Goal: Task Accomplishment & Management: Manage account settings

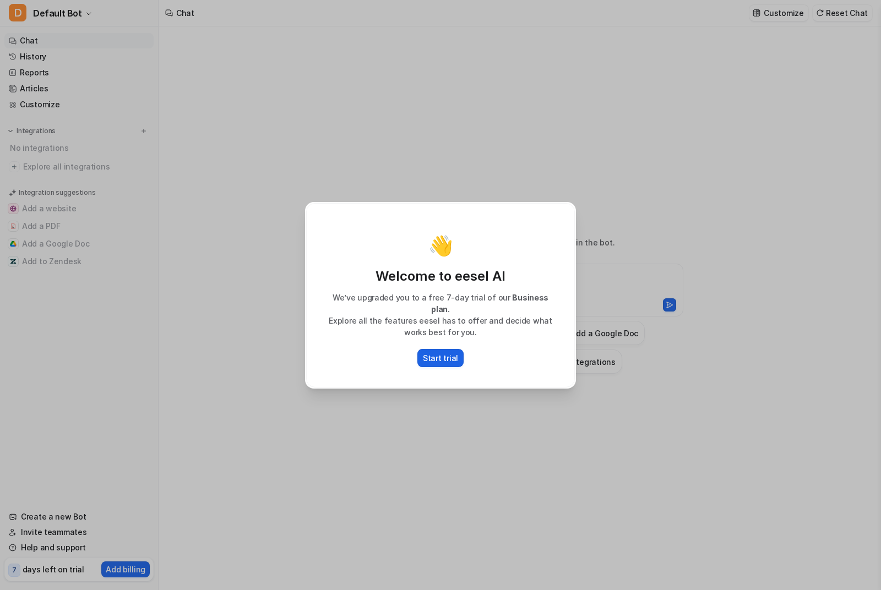
click at [447, 356] on p "Start trial" at bounding box center [440, 358] width 35 height 12
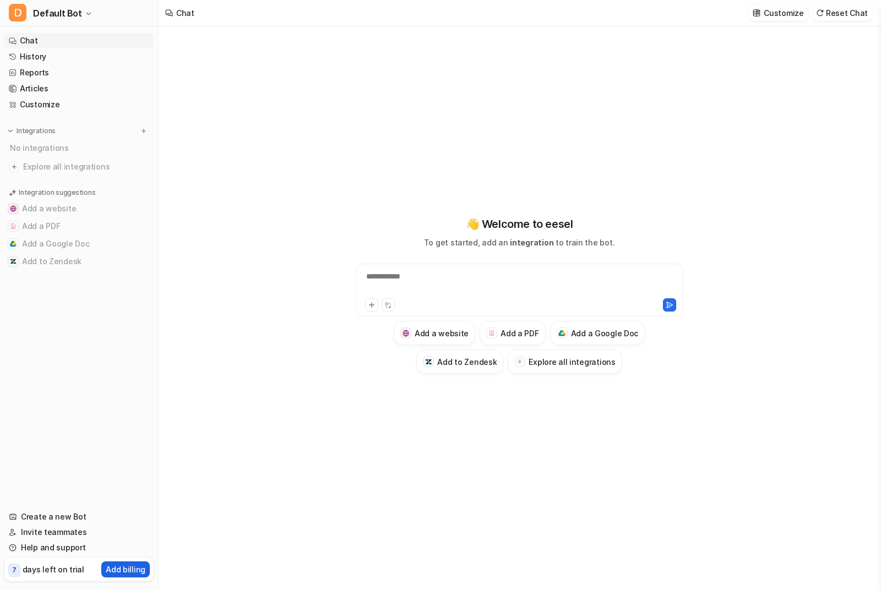
click at [135, 562] on button "Add billing" at bounding box center [125, 570] width 48 height 16
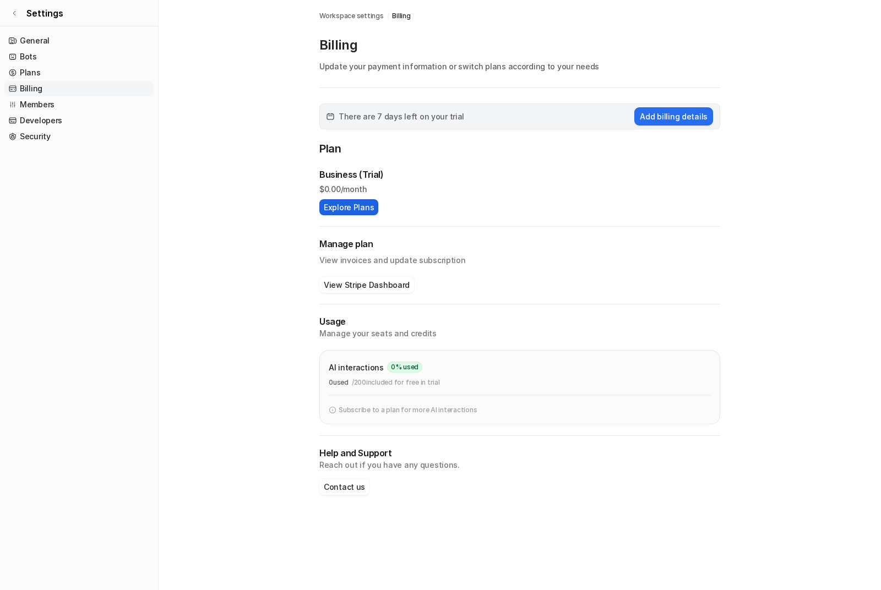
click at [353, 214] on button "Explore Plans" at bounding box center [348, 207] width 59 height 16
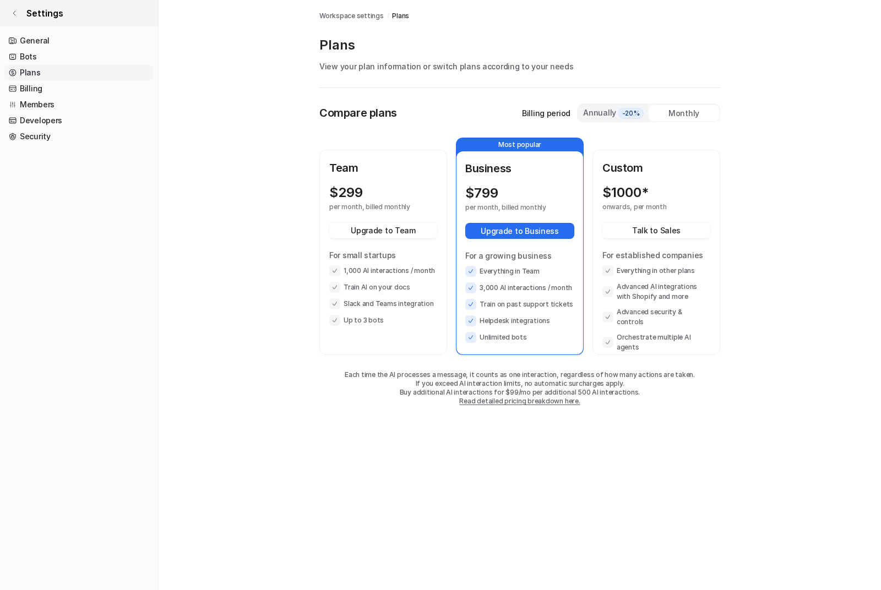
click at [31, 11] on span "Settings" at bounding box center [44, 13] width 37 height 13
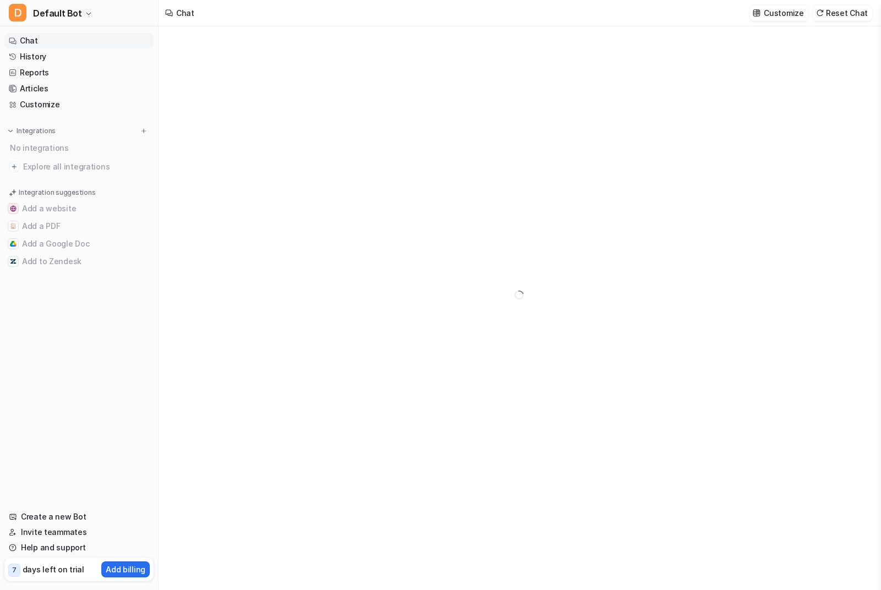
type textarea "**********"
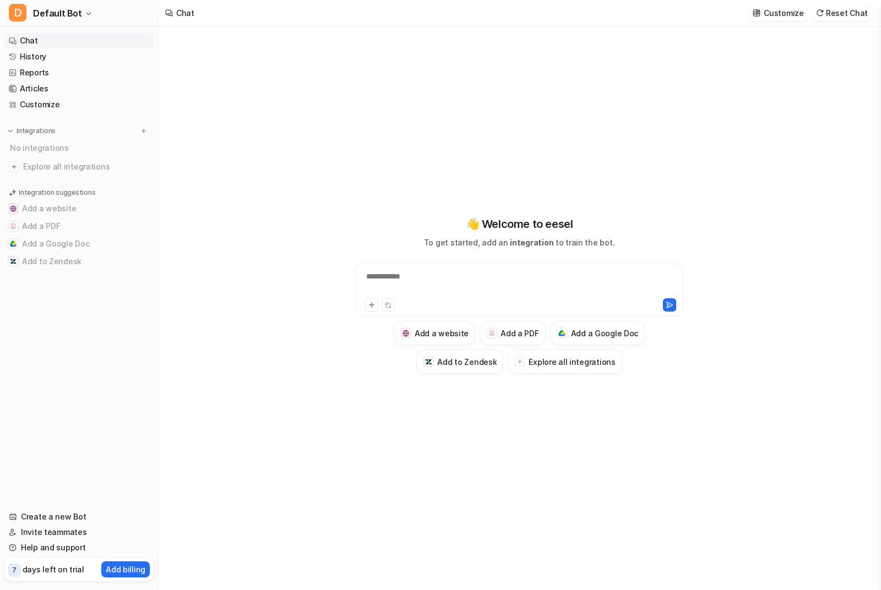
click at [601, 296] on div "**********" at bounding box center [519, 283] width 322 height 25
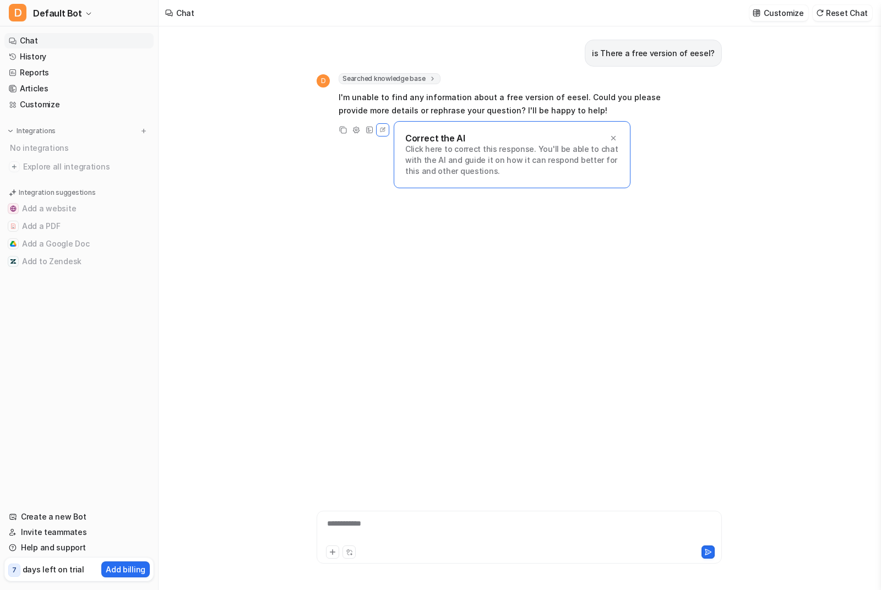
click at [73, 570] on p "days left on trial" at bounding box center [54, 570] width 62 height 12
click at [137, 571] on p "Add billing" at bounding box center [126, 570] width 40 height 12
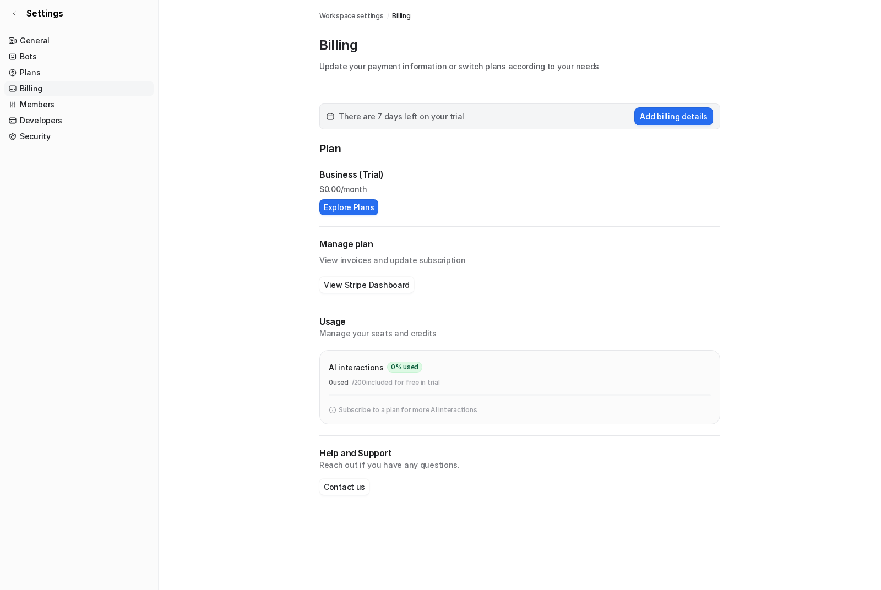
click at [336, 406] on img at bounding box center [333, 410] width 8 height 10
click at [352, 408] on p "Subscribe to a plan for more AI interactions" at bounding box center [408, 410] width 138 height 10
click at [360, 410] on p "Subscribe to a plan for more AI interactions" at bounding box center [408, 410] width 138 height 10
click at [25, 46] on link "General" at bounding box center [78, 40] width 149 height 15
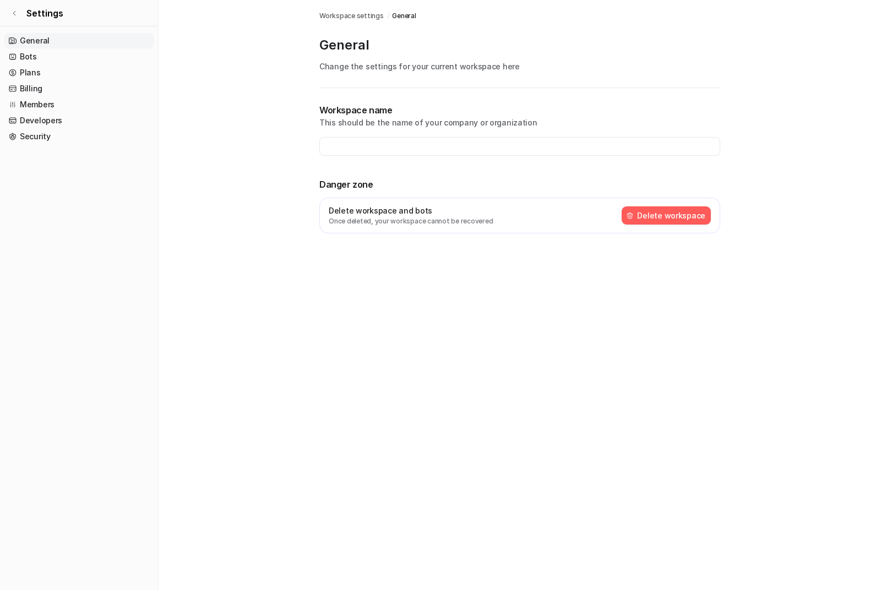
type input "**********"
click at [20, 14] on link "Settings" at bounding box center [79, 13] width 158 height 26
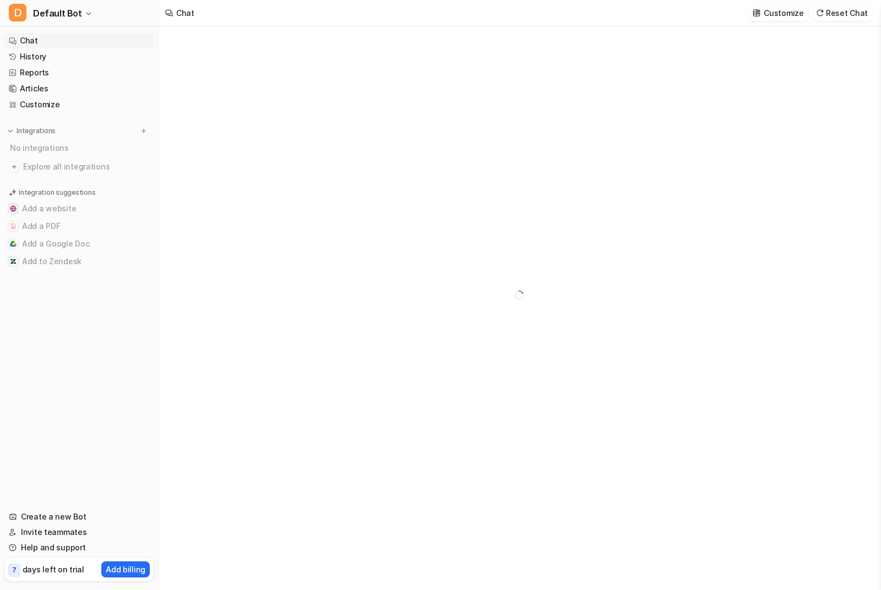
type textarea "**********"
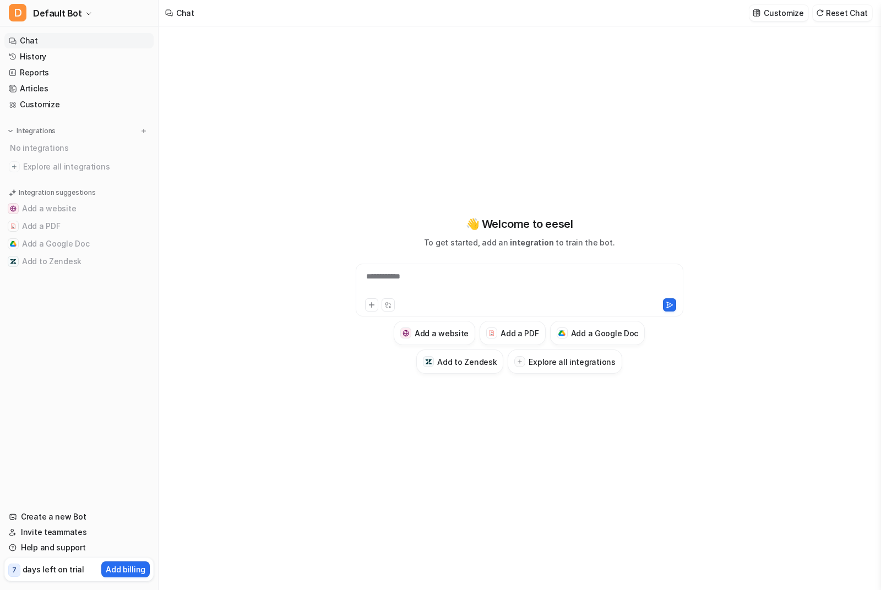
click at [518, 292] on div "**********" at bounding box center [519, 283] width 322 height 25
click at [19, 167] on img at bounding box center [14, 166] width 11 height 11
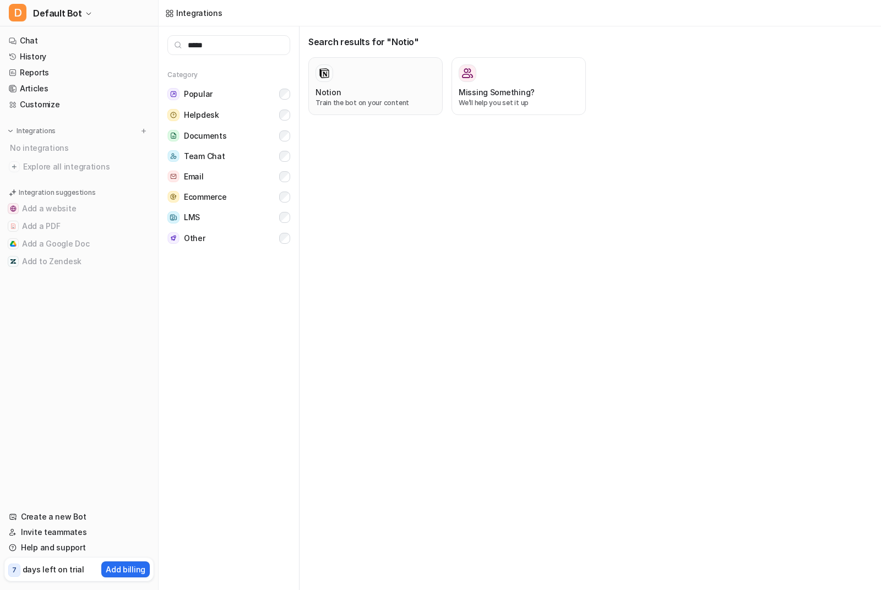
type input "*****"
click at [387, 91] on div "Notion" at bounding box center [375, 92] width 120 height 12
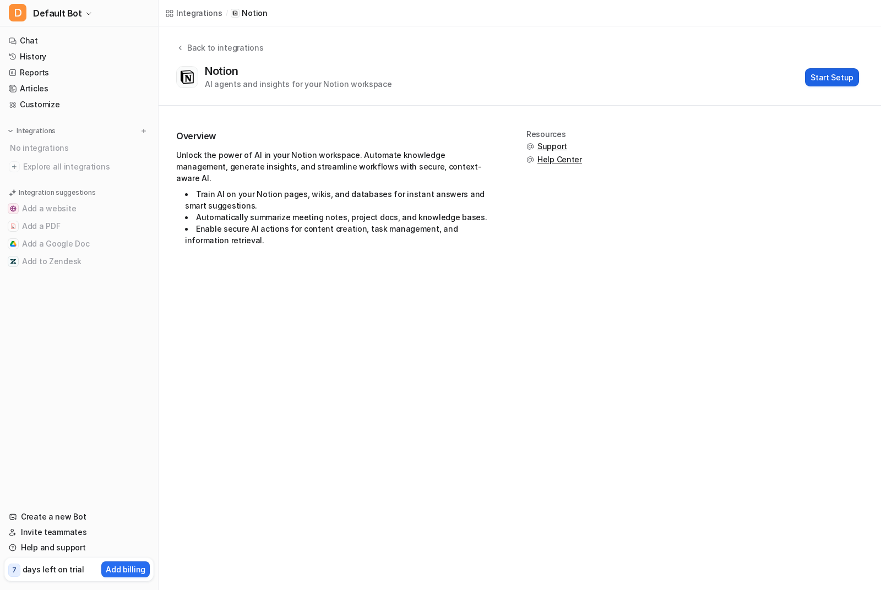
click at [835, 78] on button "Start Setup" at bounding box center [832, 77] width 54 height 18
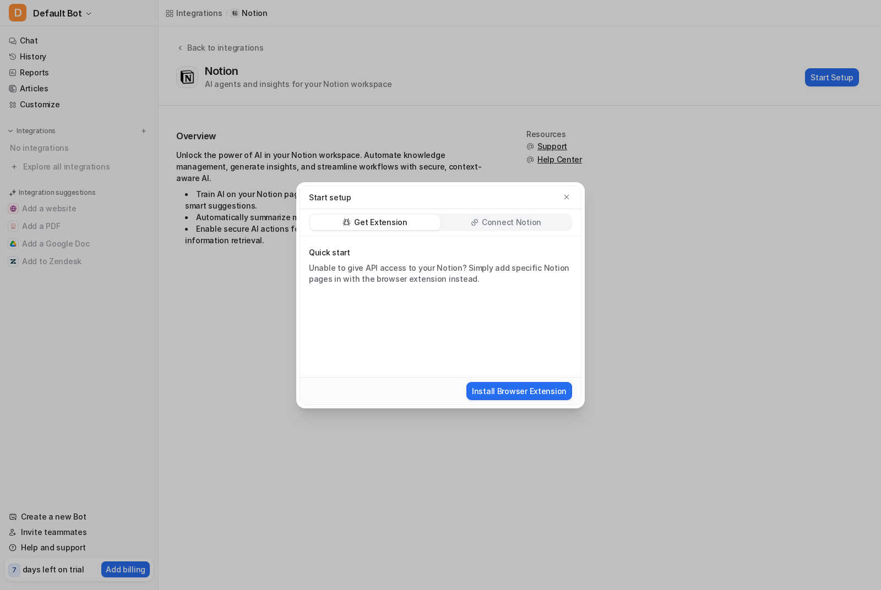
click at [542, 221] on div "Connect Notion" at bounding box center [506, 222] width 130 height 15
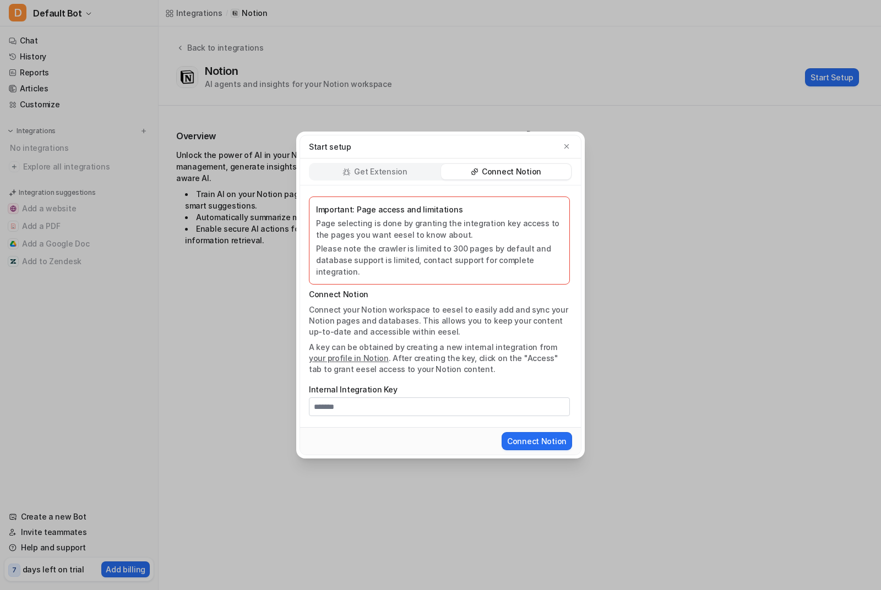
click at [389, 177] on p "Get Extension" at bounding box center [380, 171] width 53 height 11
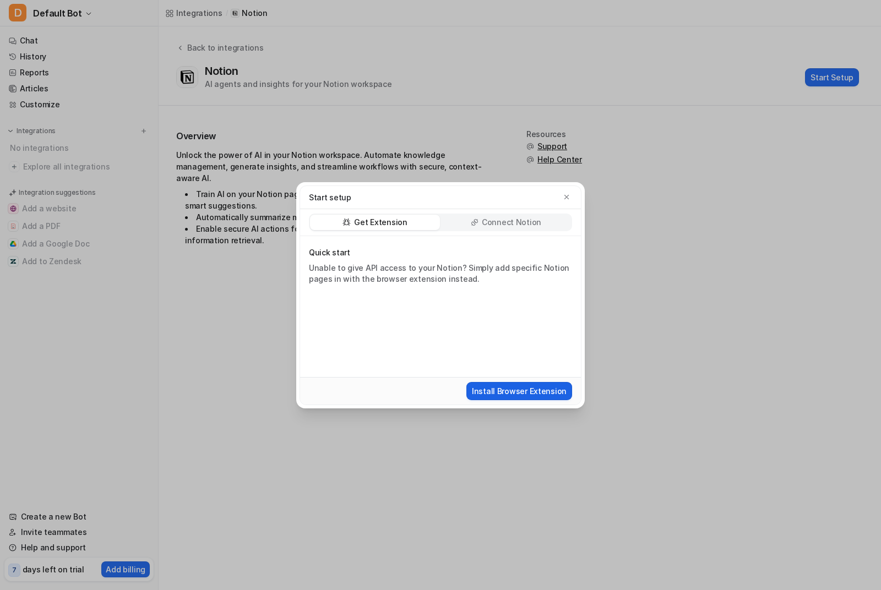
click at [548, 387] on button "Install Browser Extension" at bounding box center [519, 391] width 106 height 18
click at [575, 190] on div "Start setup" at bounding box center [440, 197] width 281 height 23
click at [569, 199] on icon "button" at bounding box center [566, 196] width 4 height 4
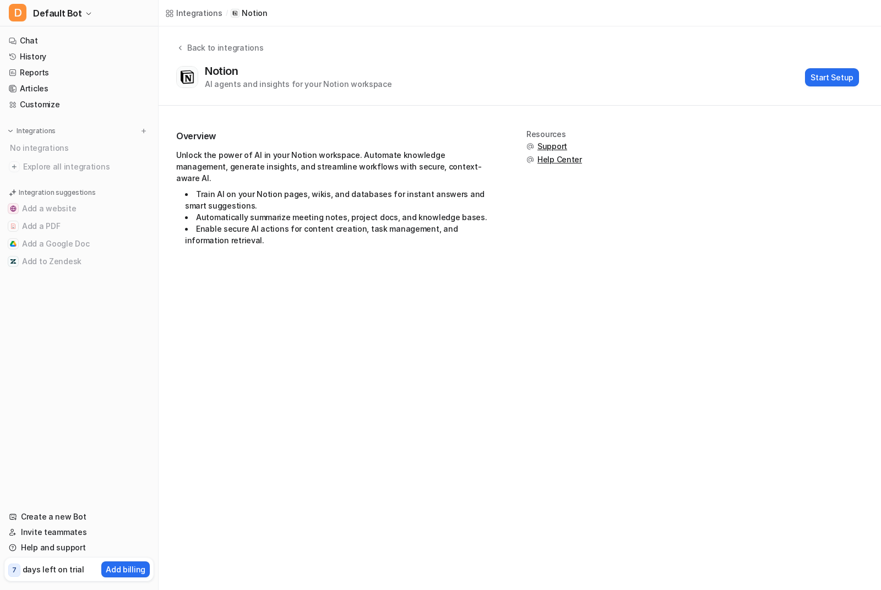
click at [654, 236] on div "Overview Unlock the power of AI in your Notion workspace. Automate knowledge ma…" at bounding box center [519, 193] width 687 height 127
click at [54, 574] on p "days left on trial" at bounding box center [54, 570] width 62 height 12
click at [18, 570] on span "7" at bounding box center [14, 570] width 12 height 13
click at [129, 576] on button "Add billing" at bounding box center [125, 570] width 48 height 16
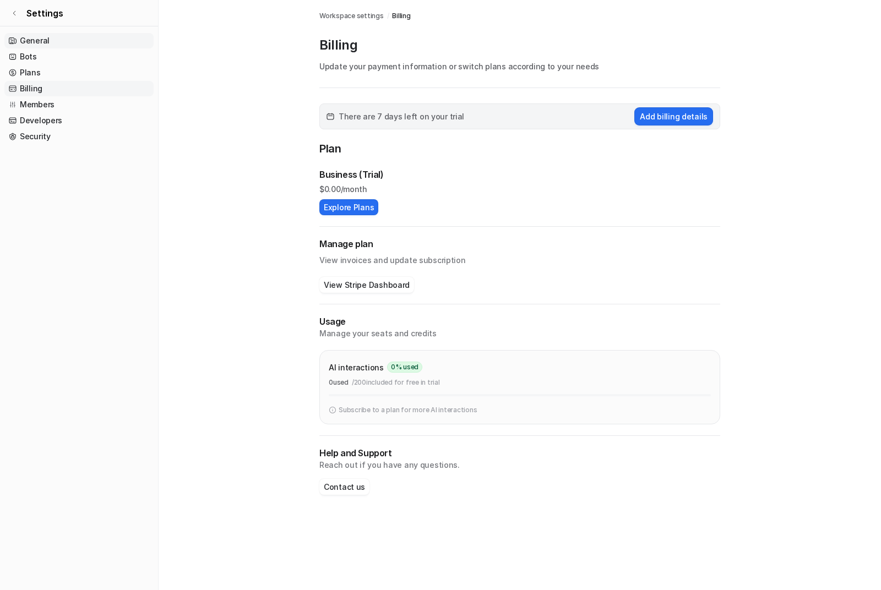
click at [35, 42] on link "General" at bounding box center [78, 40] width 149 height 15
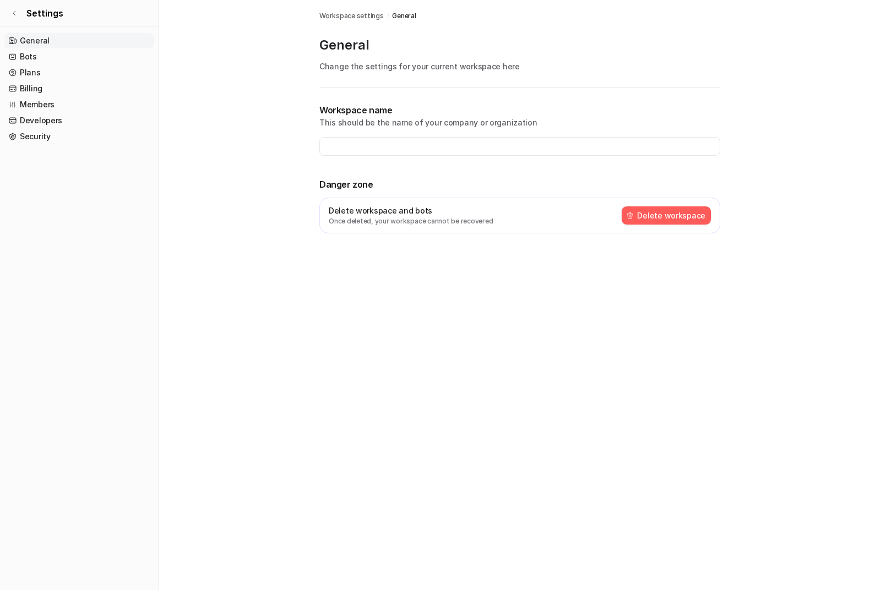
type input "**********"
click at [25, 73] on link "Plans" at bounding box center [78, 72] width 149 height 15
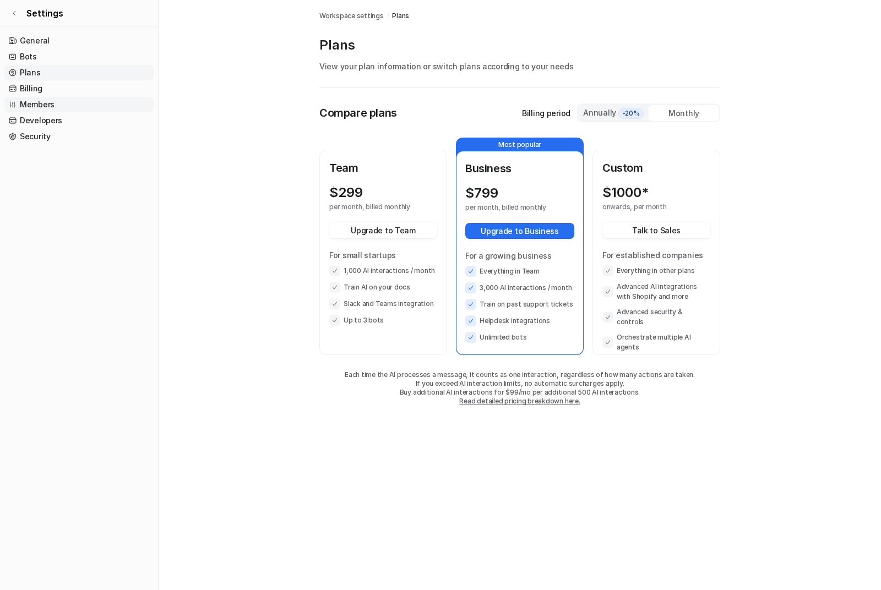
click at [34, 106] on link "Members" at bounding box center [78, 104] width 149 height 15
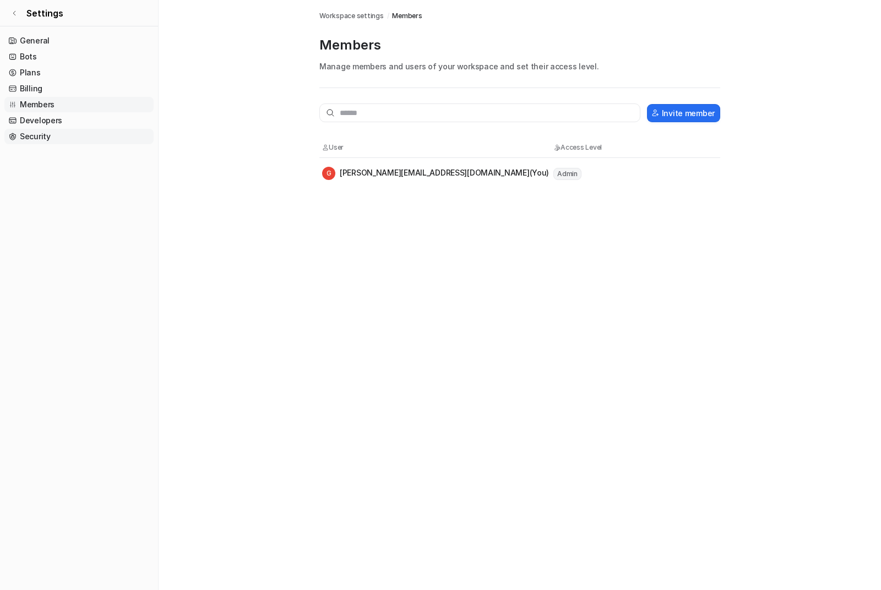
click at [37, 134] on link "Security" at bounding box center [78, 136] width 149 height 15
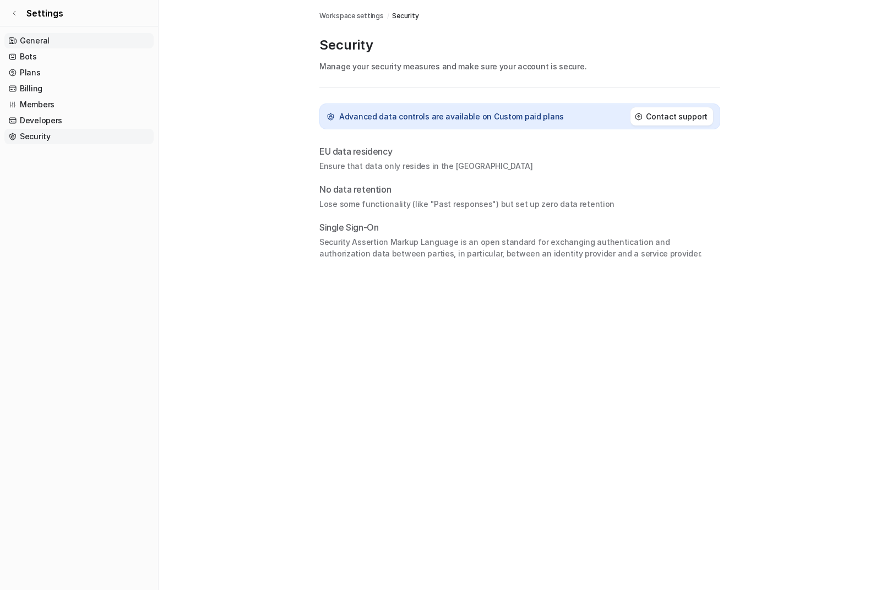
click at [78, 46] on link "General" at bounding box center [78, 40] width 149 height 15
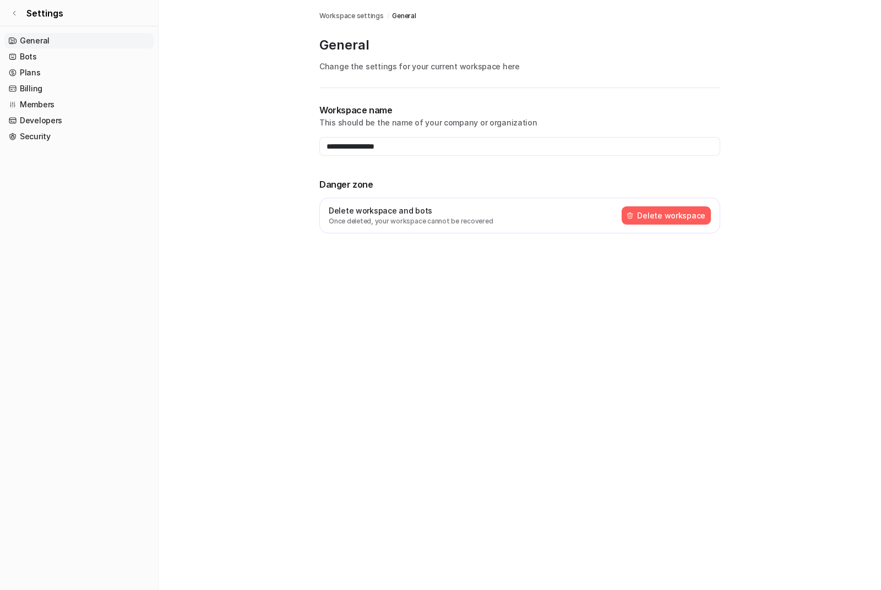
click at [679, 221] on button "Delete workspace" at bounding box center [666, 215] width 89 height 18
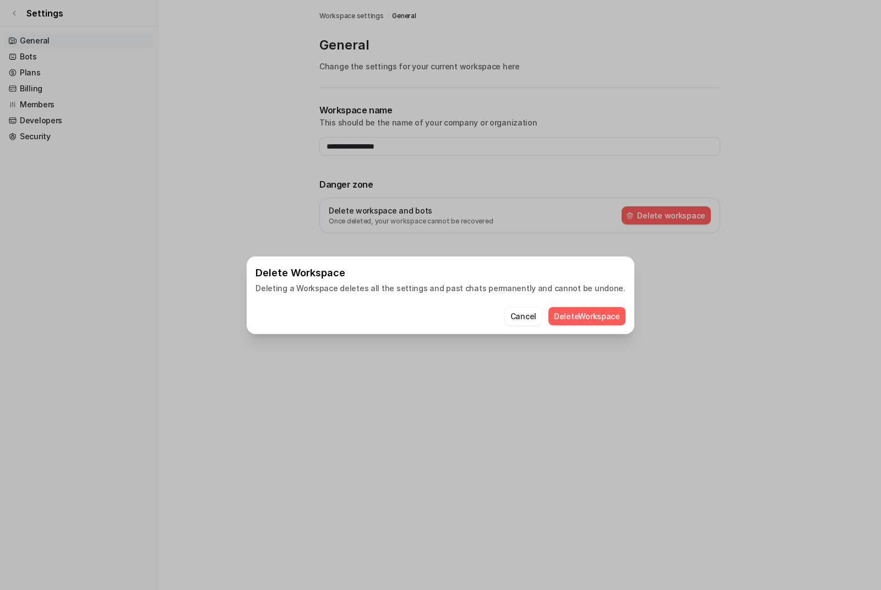
click at [584, 318] on button "Delete Workspace" at bounding box center [586, 316] width 77 height 18
